Goal: Find specific page/section: Find specific page/section

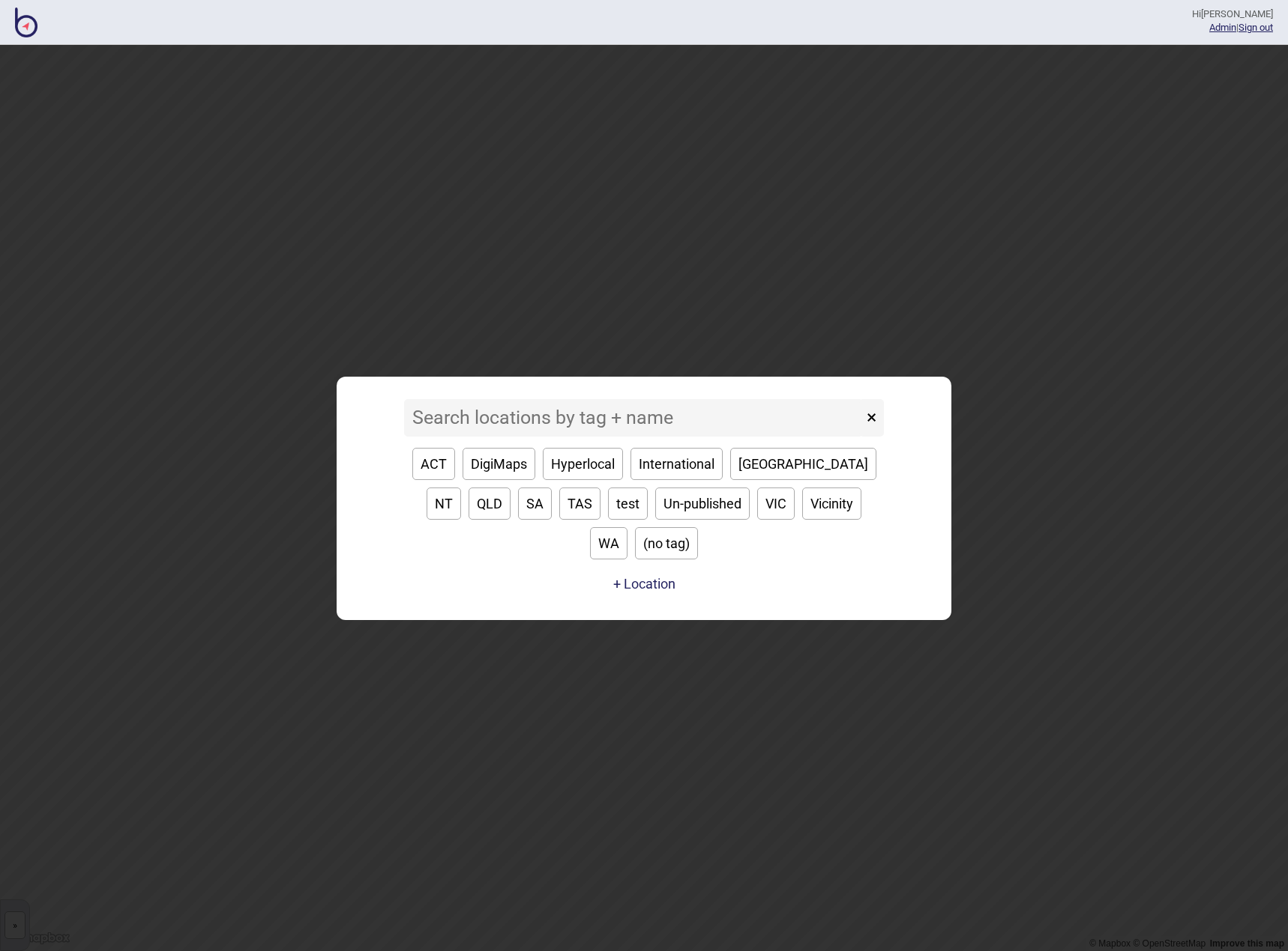
click at [508, 437] on input at bounding box center [633, 418] width 458 height 38
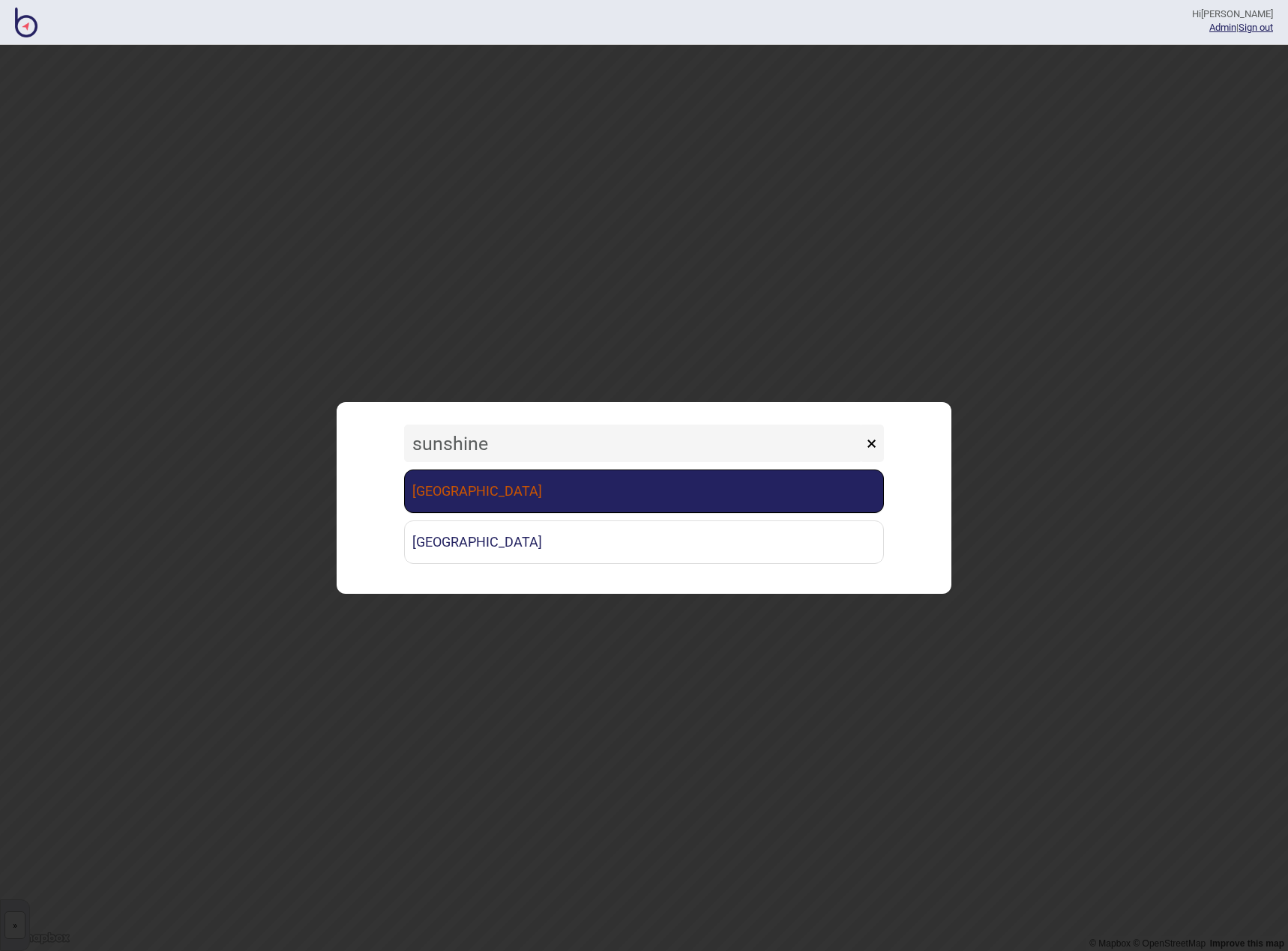
type input "sunshine"
click at [509, 481] on link "[GEOGRAPHIC_DATA]" at bounding box center [644, 491] width 480 height 44
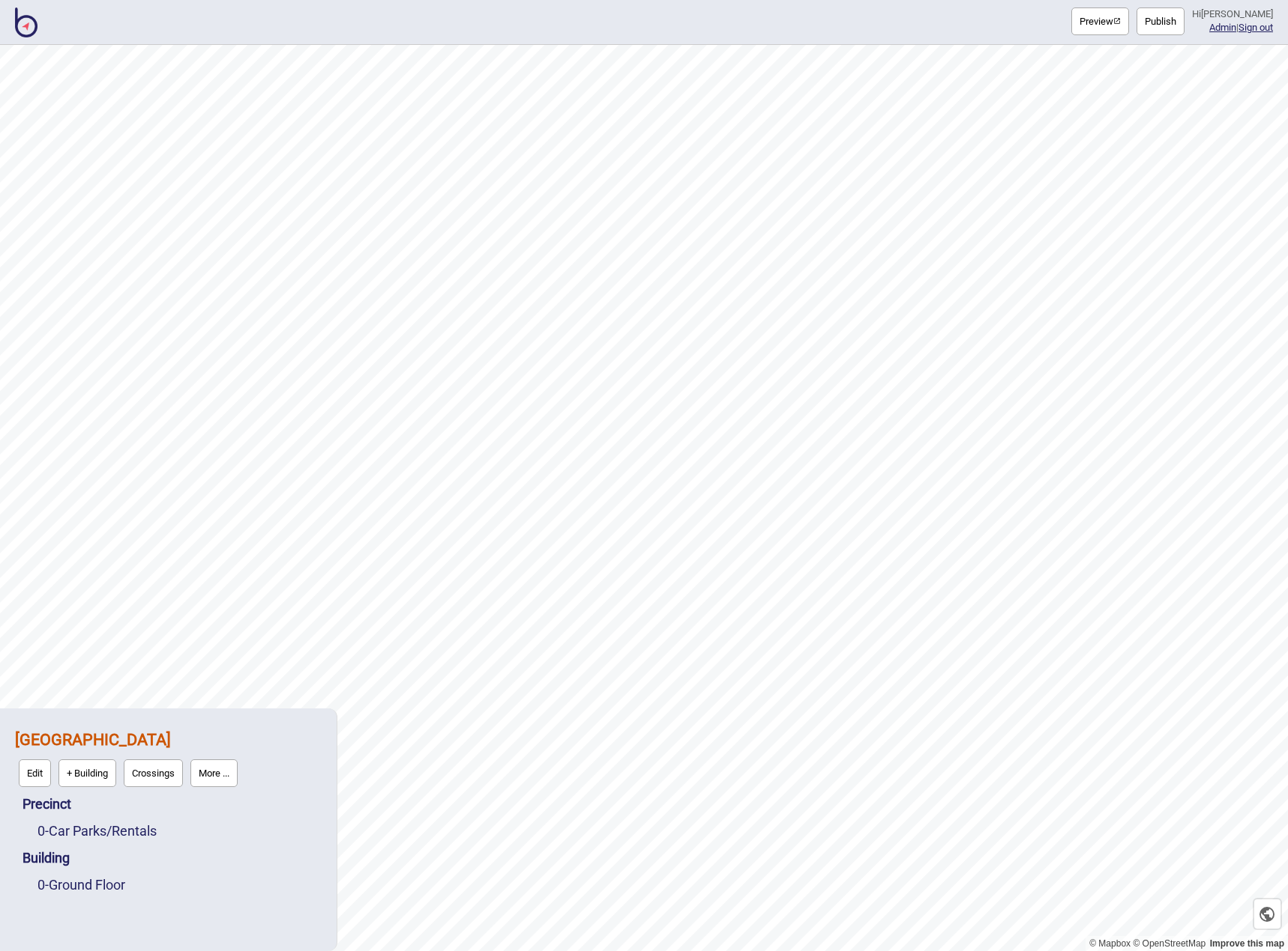
click at [219, 775] on button "More ..." at bounding box center [214, 773] width 47 height 28
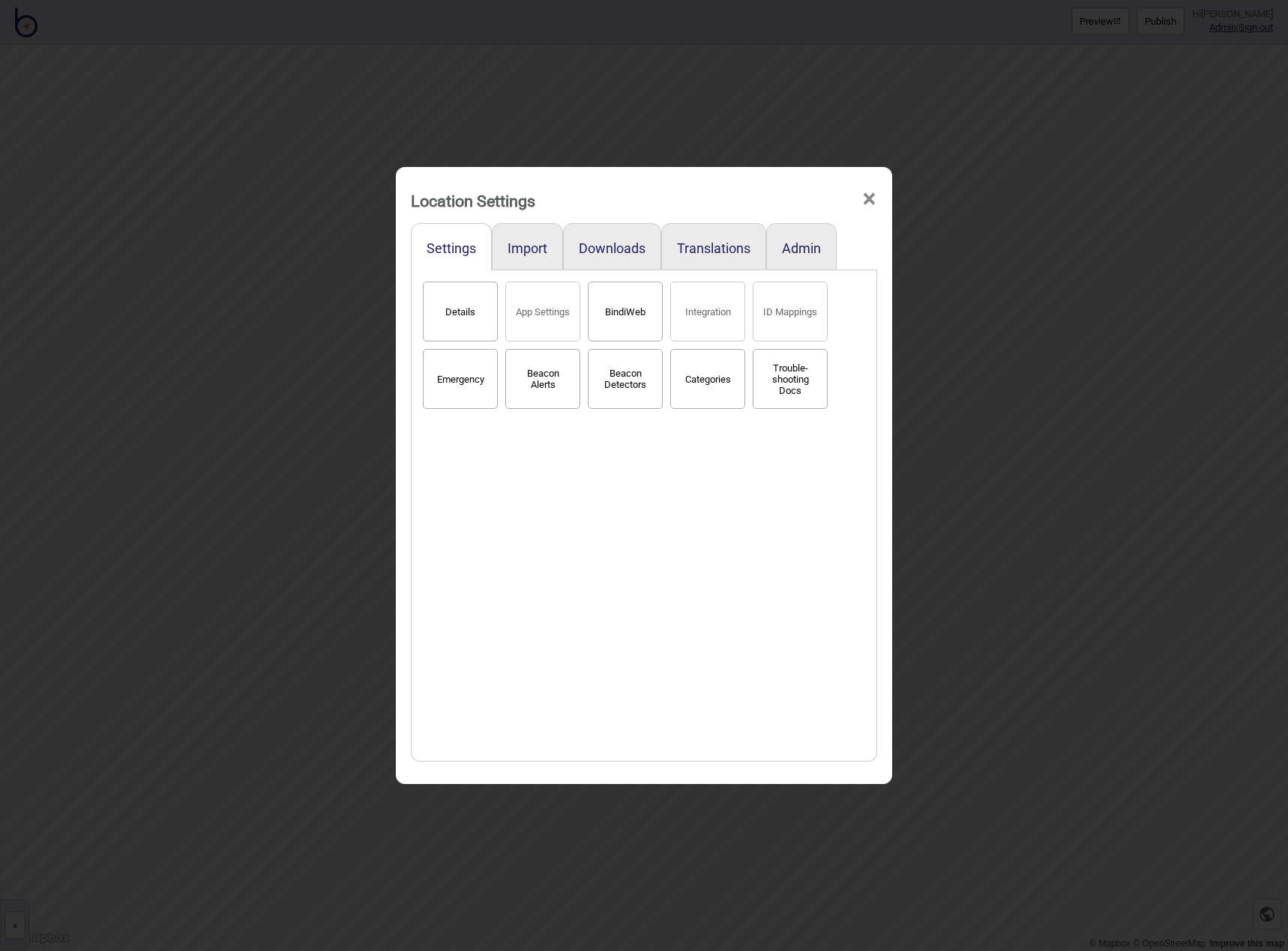
click at [615, 297] on button "BindiWeb" at bounding box center [625, 311] width 75 height 60
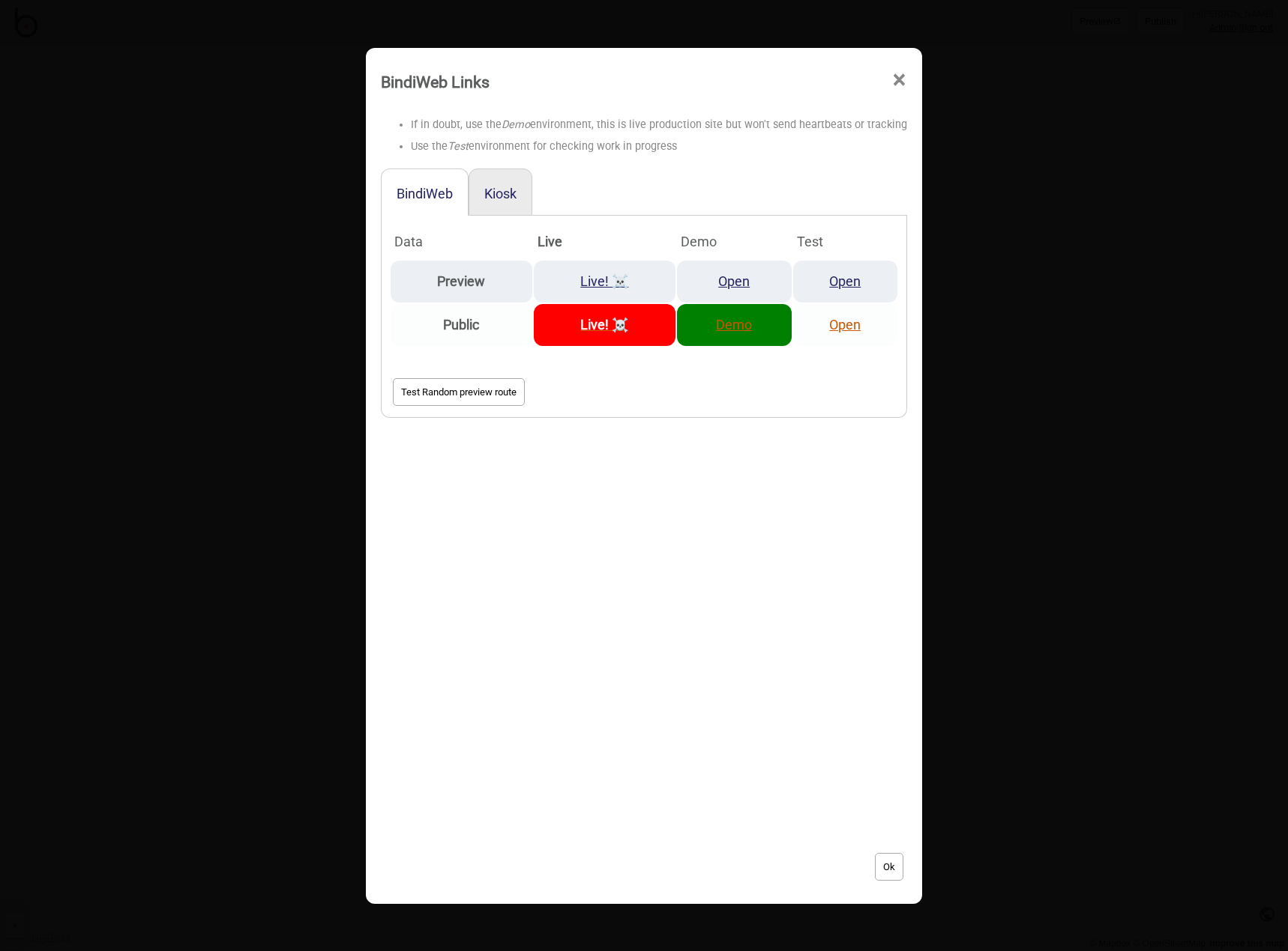
click at [741, 329] on link "Demo" at bounding box center [734, 325] width 36 height 16
click at [891, 81] on span "×" at bounding box center [900, 80] width 16 height 49
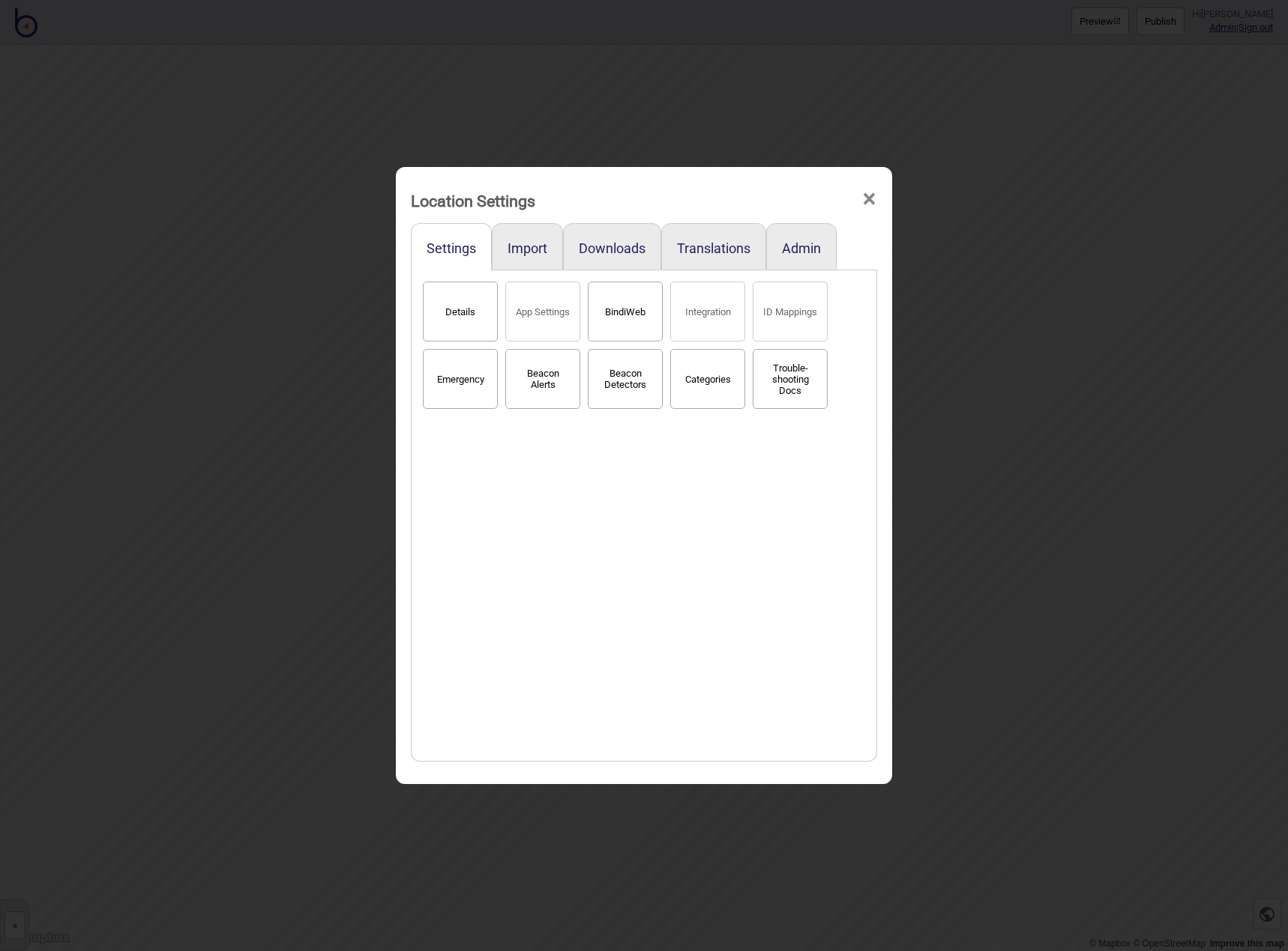
click at [860, 200] on div "Location Settings ×" at bounding box center [644, 197] width 482 height 45
click at [864, 201] on span "×" at bounding box center [869, 199] width 16 height 49
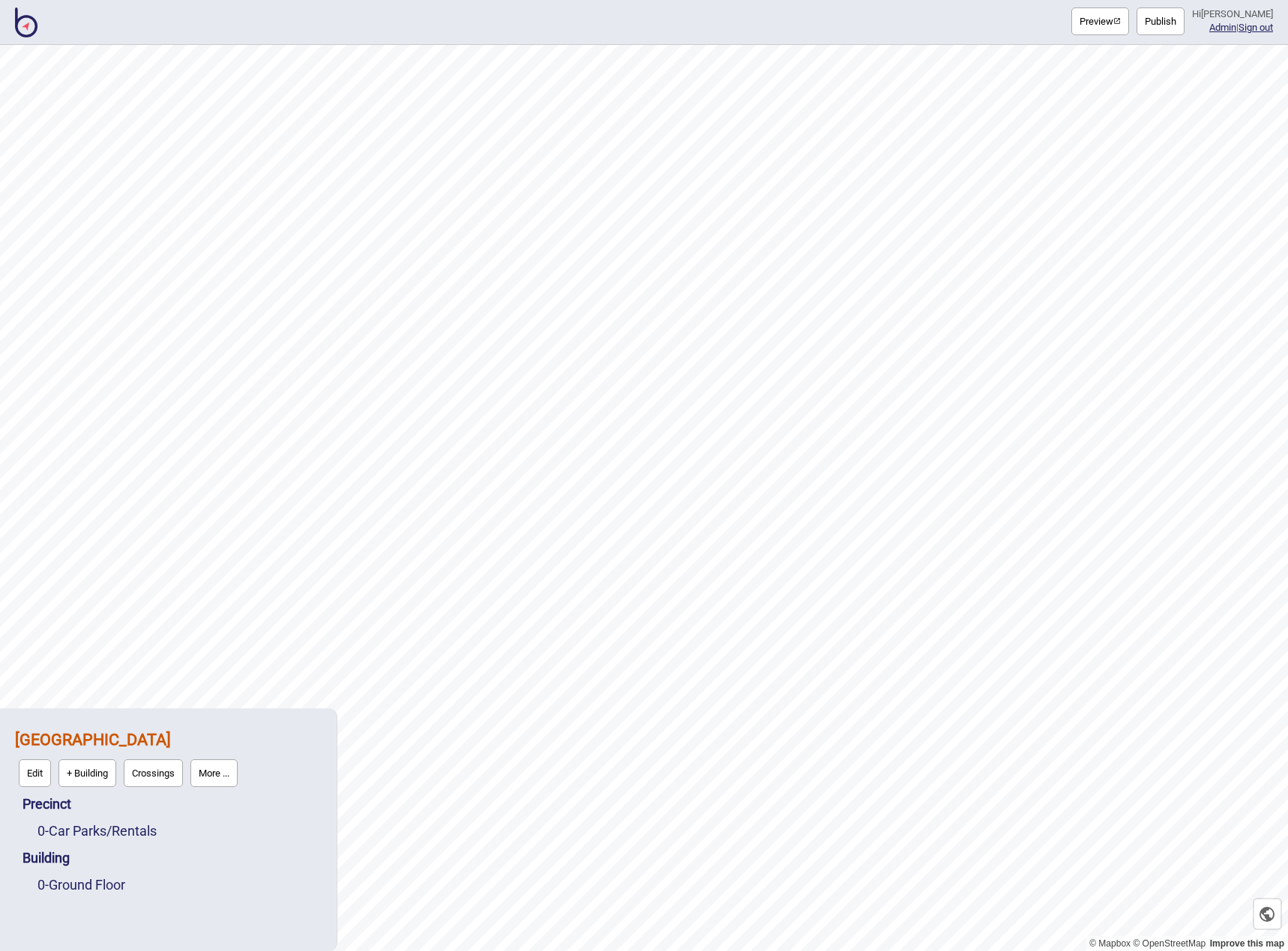
click at [27, 30] on img at bounding box center [26, 21] width 22 height 30
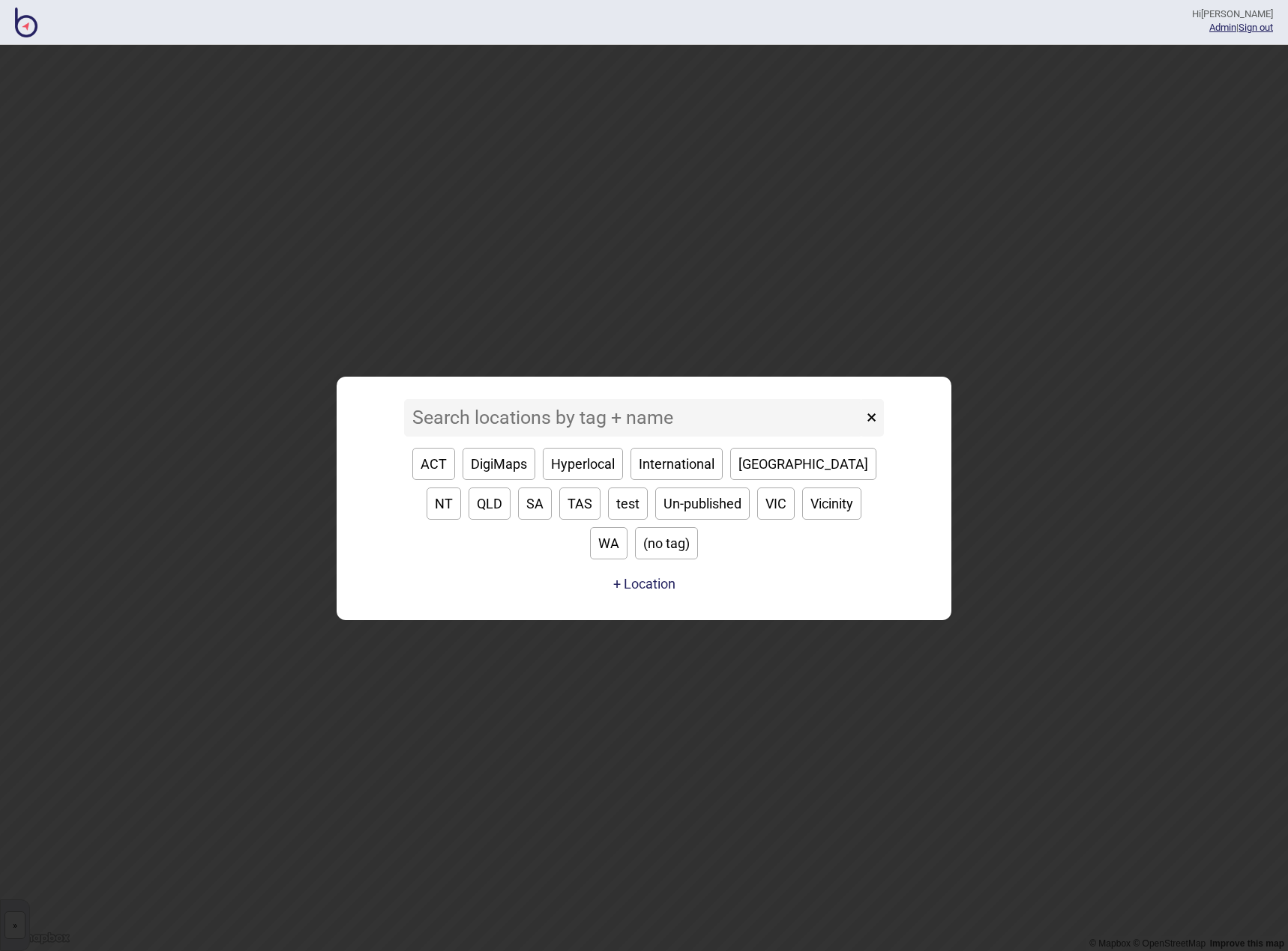
click at [547, 437] on input at bounding box center [633, 418] width 458 height 38
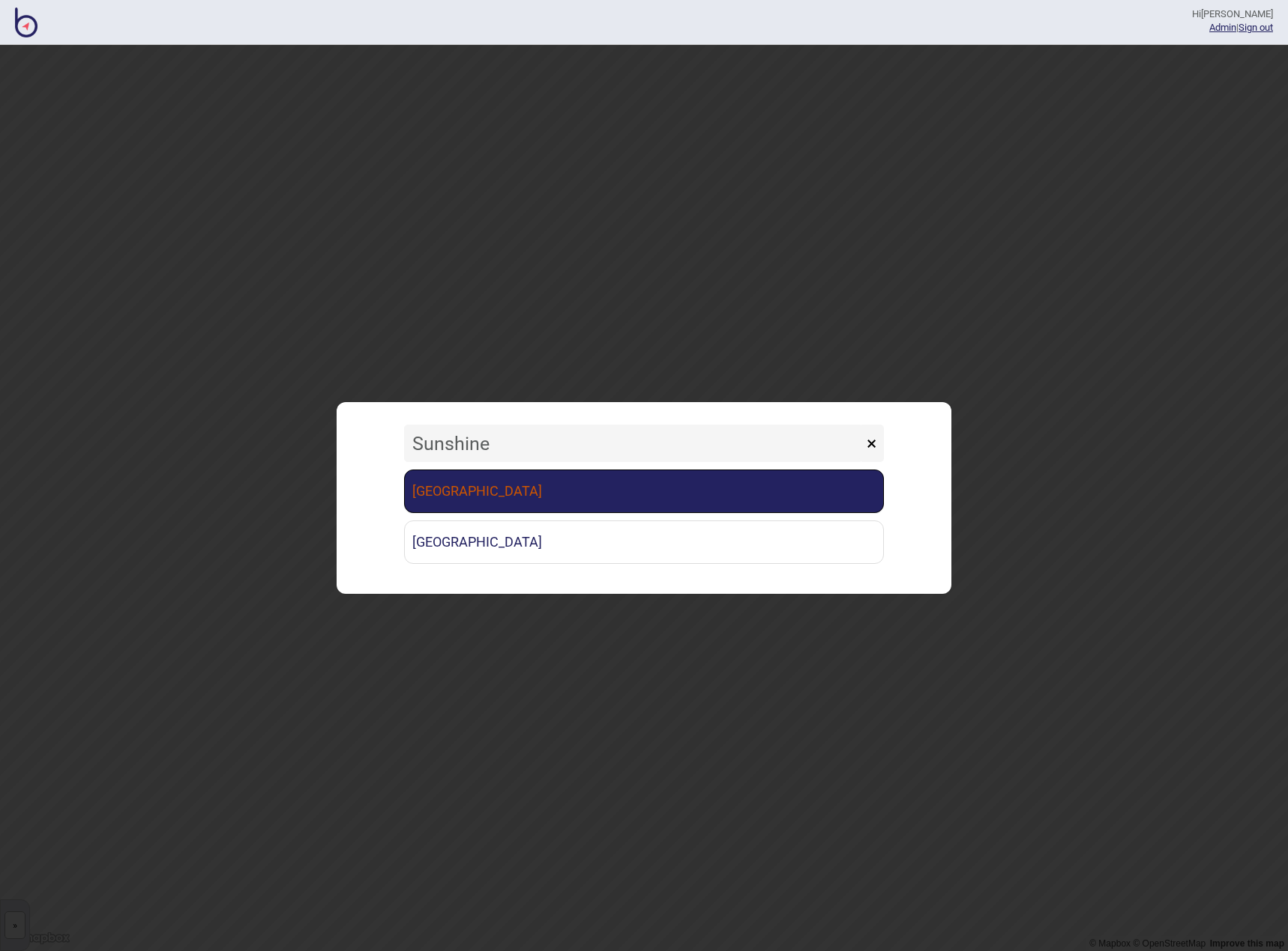
type input "Sunshine"
click at [536, 488] on link "[GEOGRAPHIC_DATA]" at bounding box center [644, 491] width 480 height 44
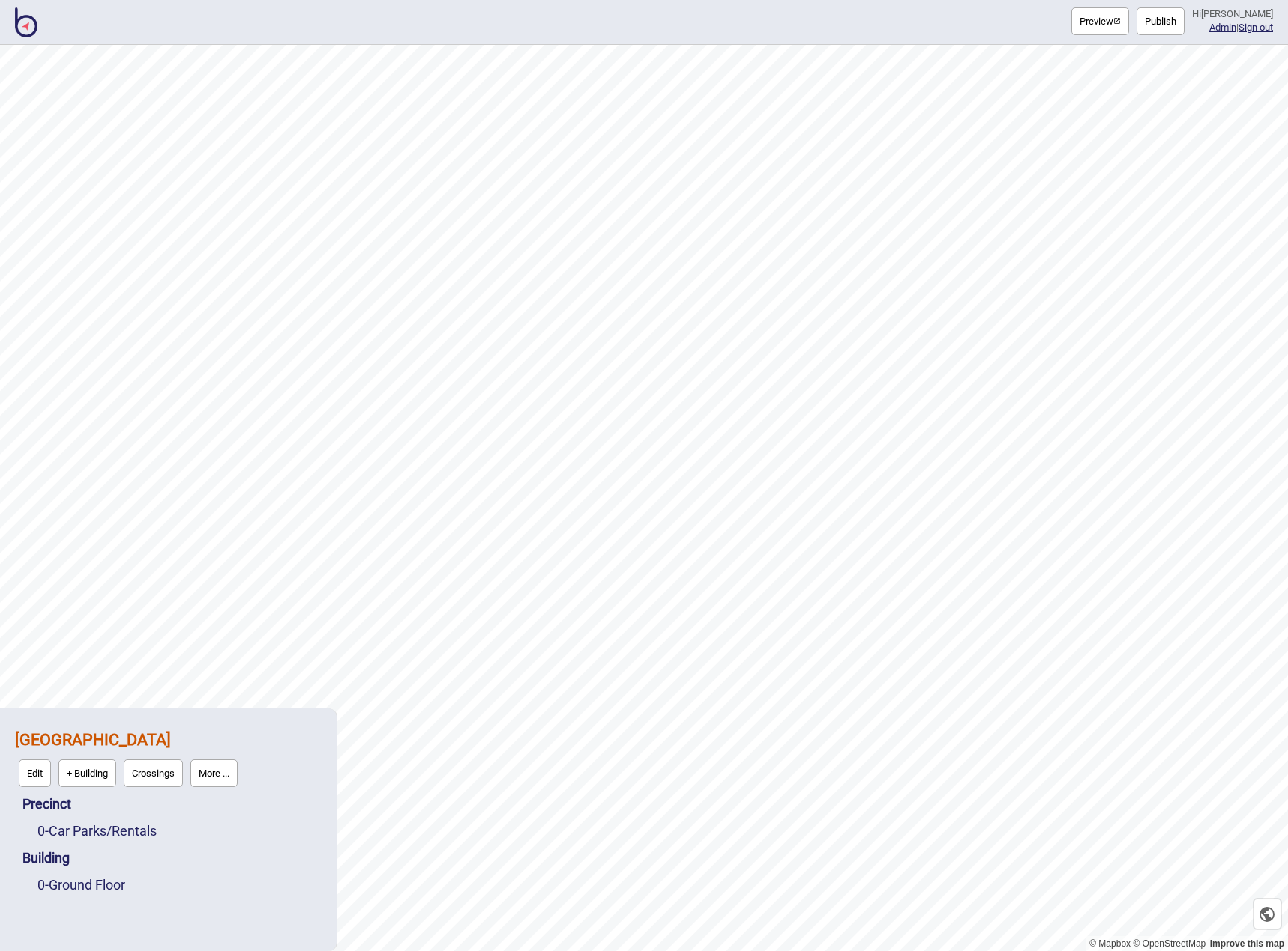
click at [216, 767] on button "More ..." at bounding box center [214, 773] width 47 height 28
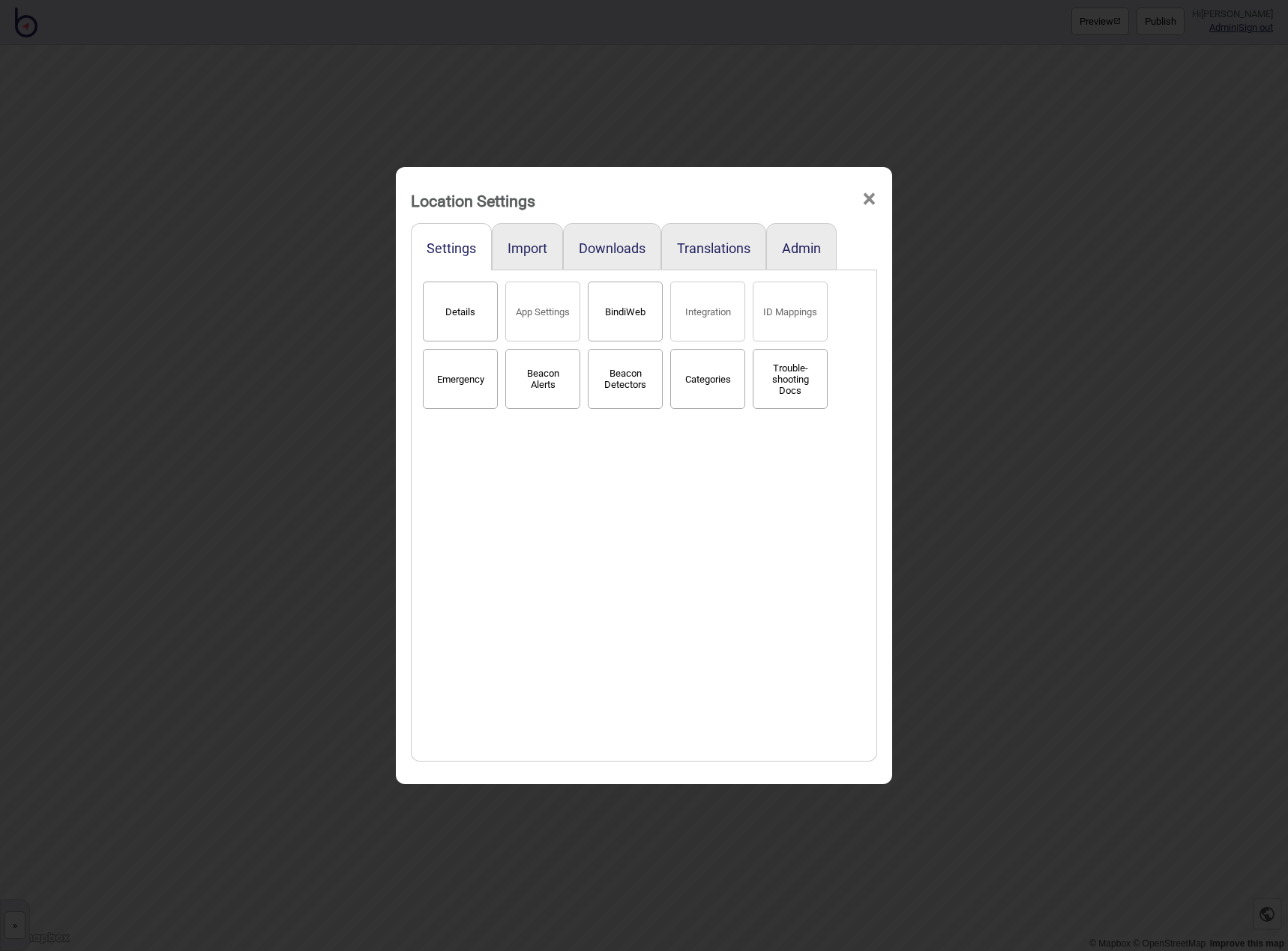
click at [635, 316] on button "BindiWeb" at bounding box center [625, 311] width 75 height 60
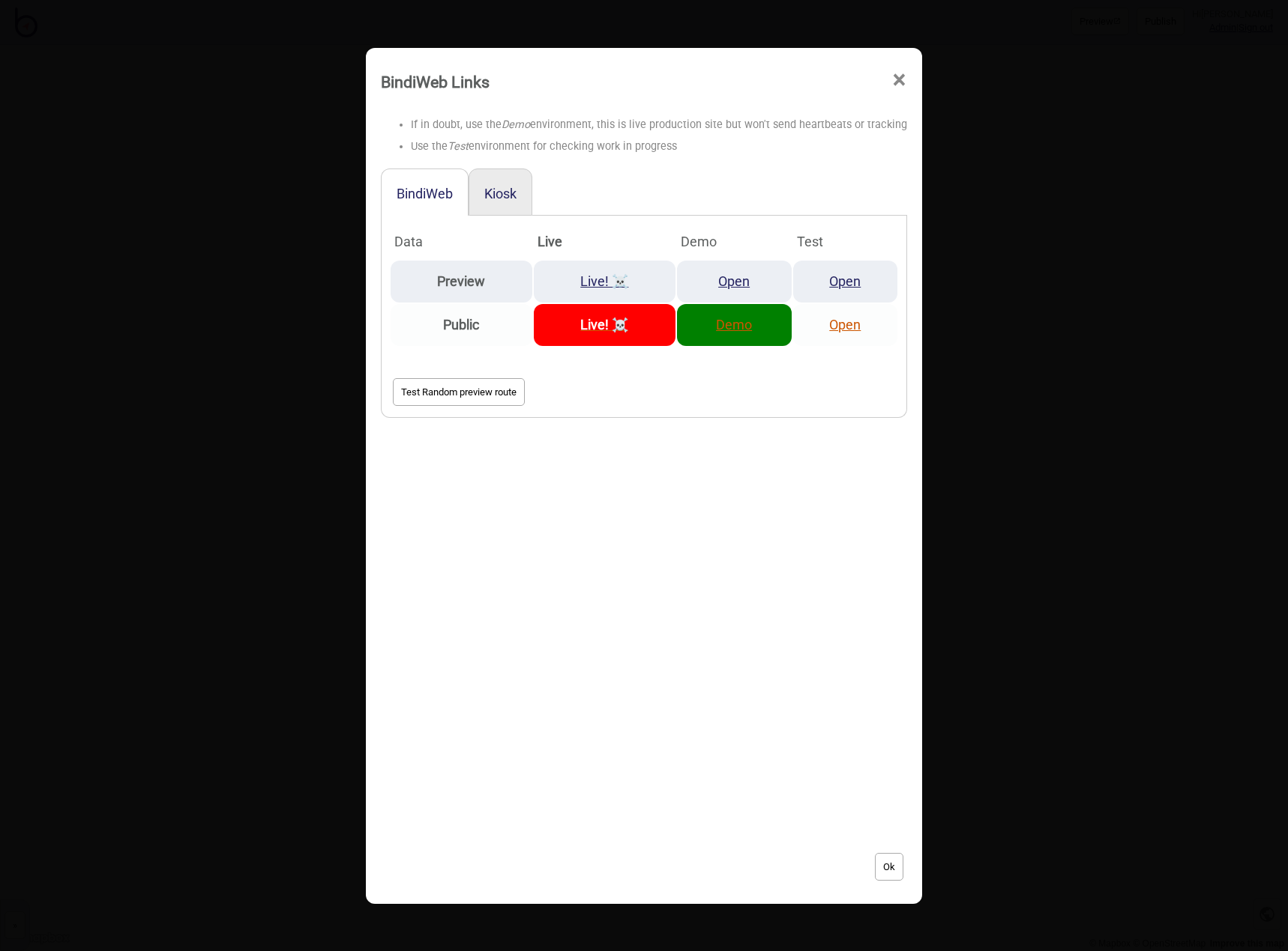
click at [734, 328] on link "Demo" at bounding box center [734, 325] width 36 height 16
